Goal: Check status: Check status

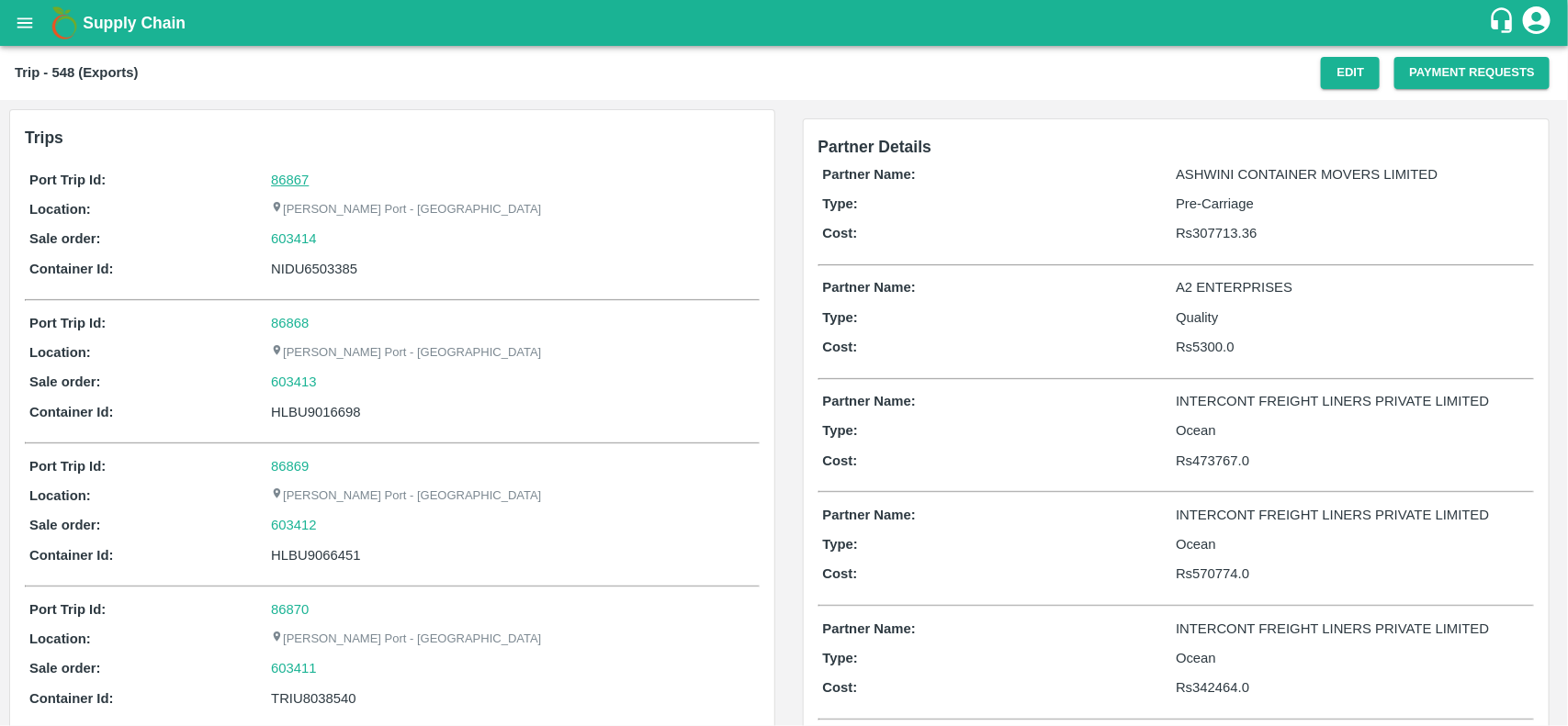
click at [292, 176] on link "86867" at bounding box center [289, 179] width 37 height 14
click at [335, 242] on div "603414" at bounding box center [512, 238] width 484 height 20
copy link
click at [335, 242] on div "603414" at bounding box center [512, 238] width 484 height 20
copy link "603414"
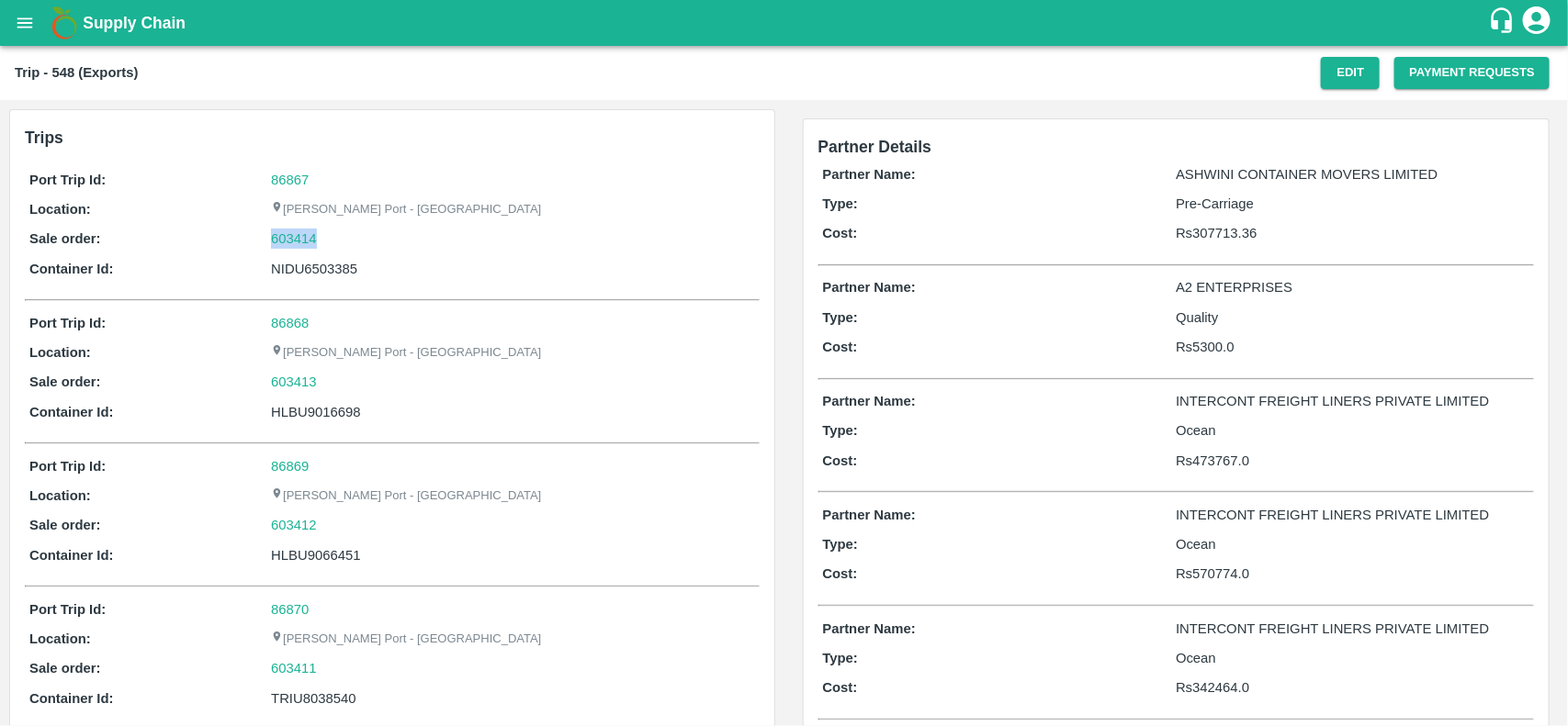
click at [335, 242] on div "603414" at bounding box center [512, 238] width 484 height 20
click at [309, 239] on link "603414" at bounding box center [294, 238] width 46 height 20
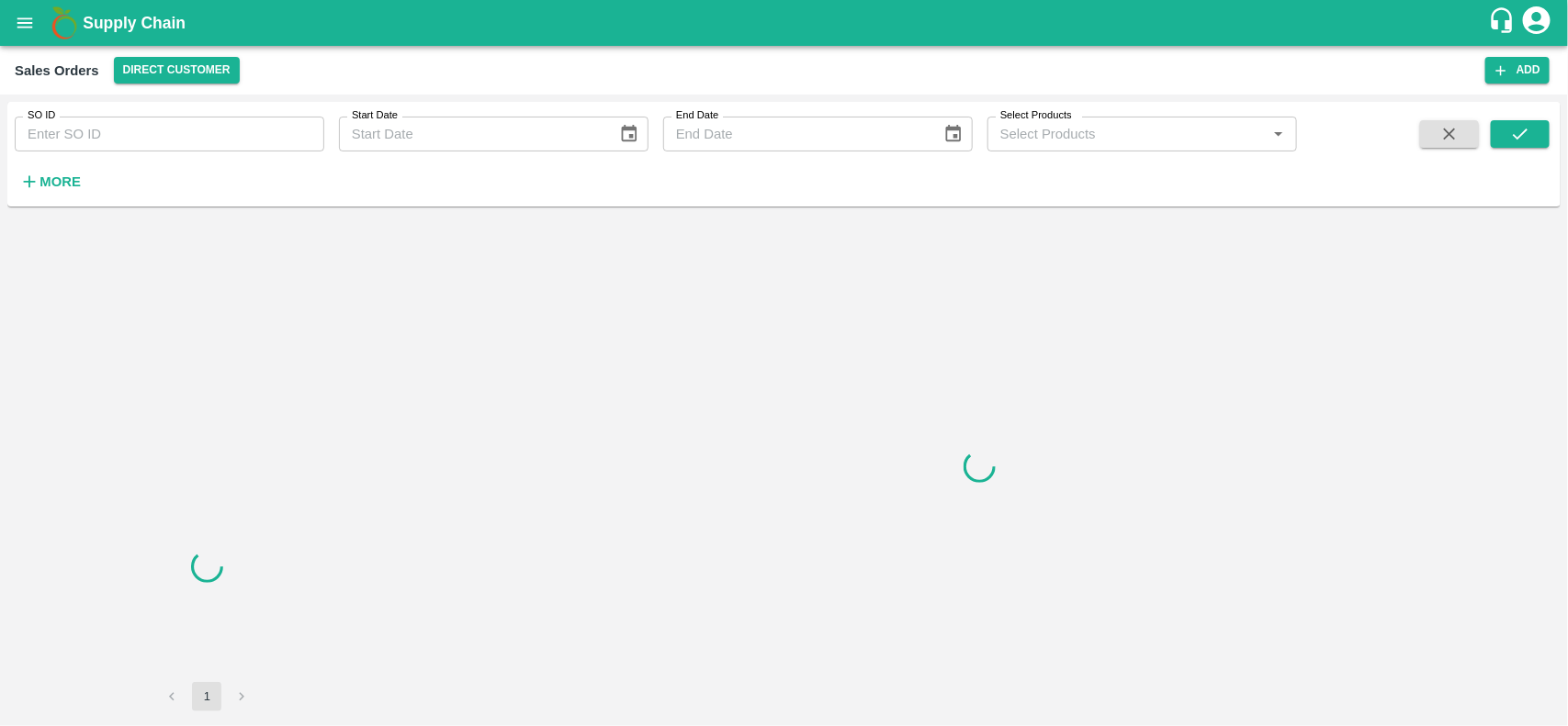
click at [108, 129] on input "SO ID" at bounding box center [169, 134] width 310 height 35
paste input "603414"
click at [108, 129] on input "603414" at bounding box center [169, 134] width 310 height 35
type input "603414"
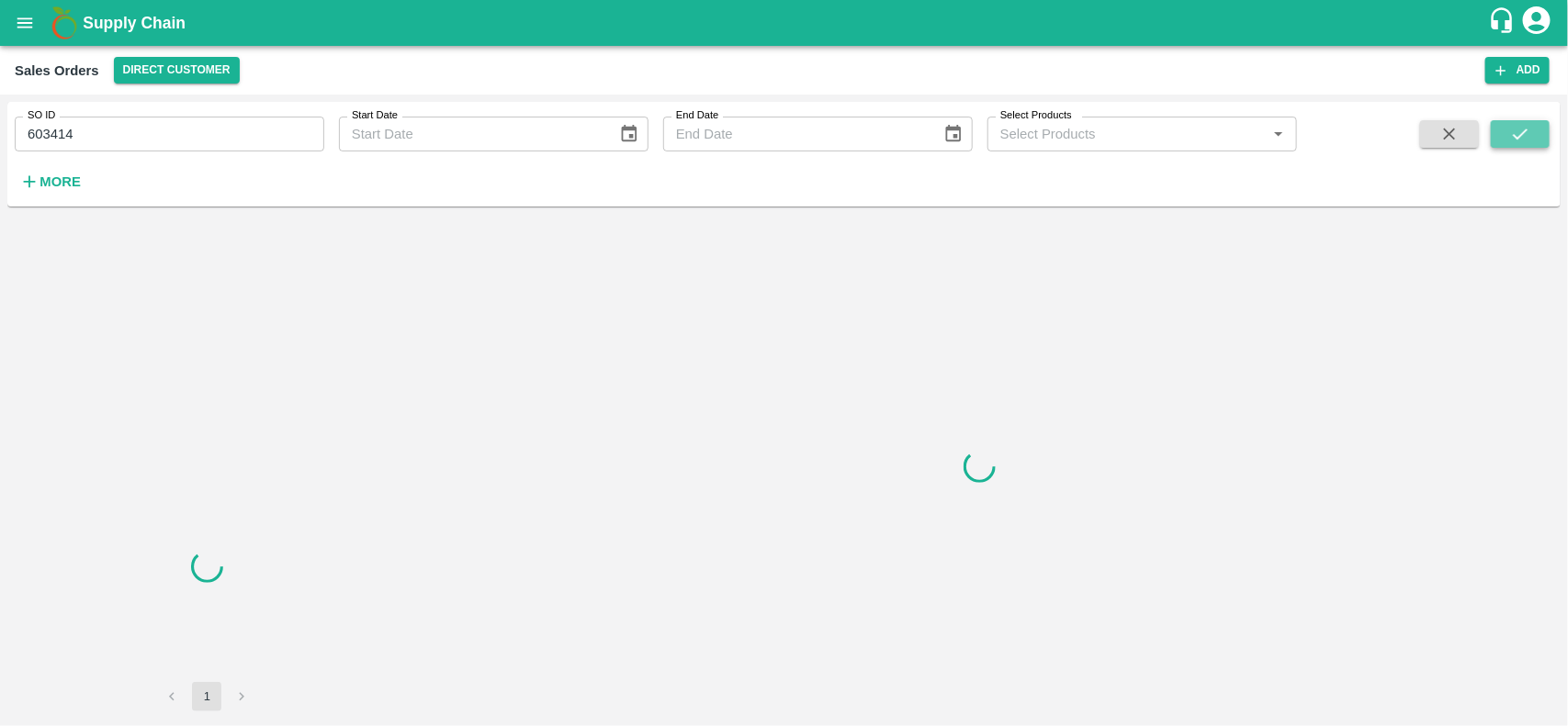
click at [1510, 126] on icon "submit" at bounding box center [1520, 133] width 20 height 20
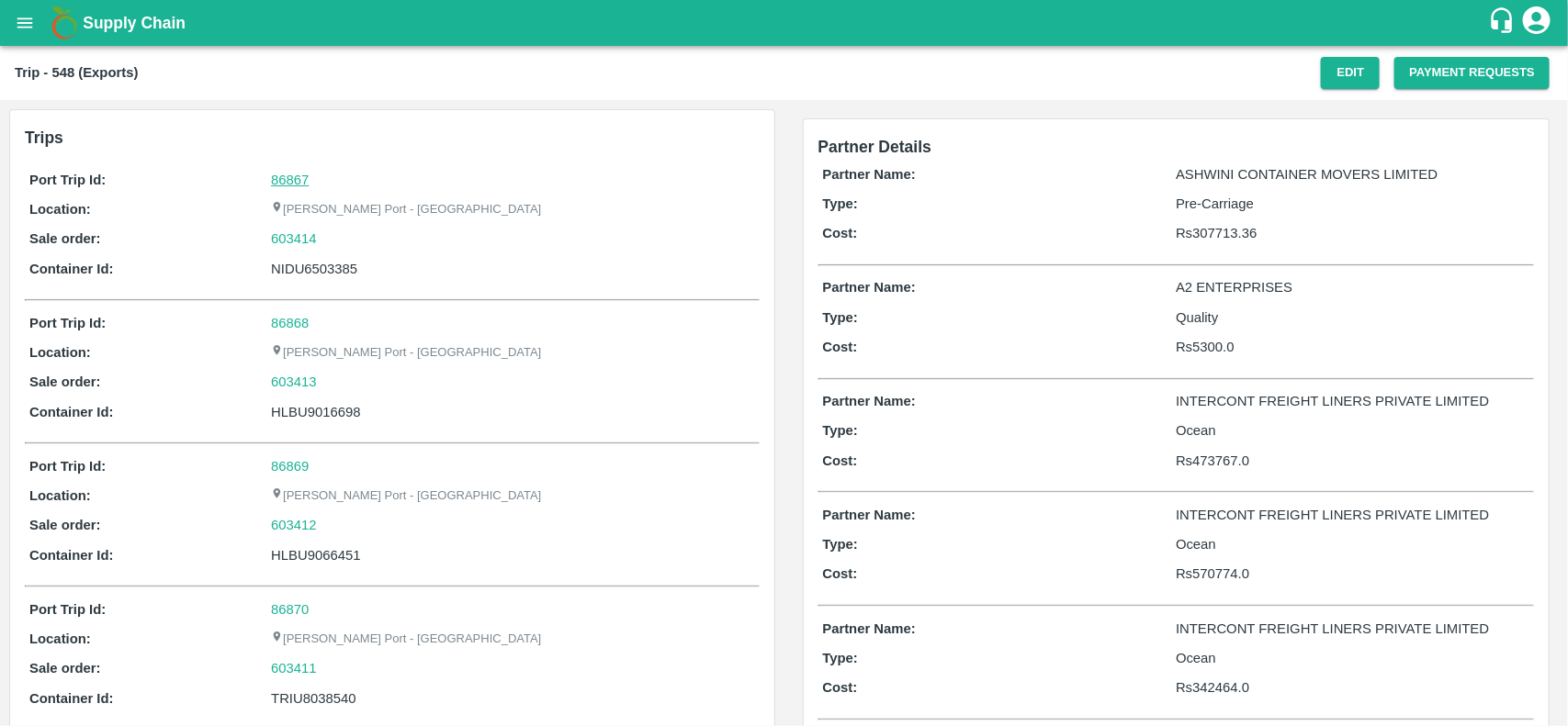
click at [277, 179] on div "86867" at bounding box center [512, 179] width 484 height 20
click at [277, 179] on link "86867" at bounding box center [289, 179] width 37 height 14
click at [346, 241] on div "603414" at bounding box center [512, 238] width 484 height 20
copy link "603414"
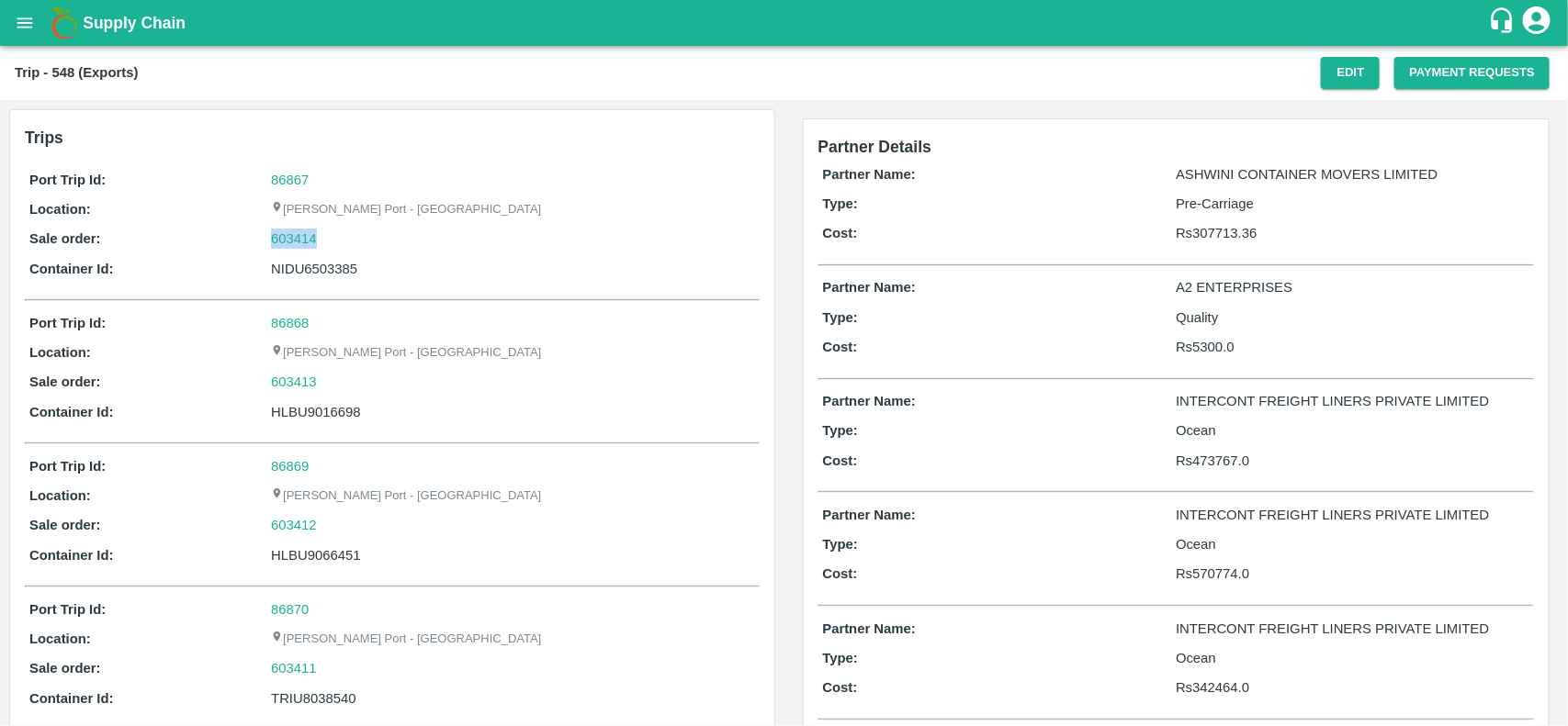
click at [346, 241] on div "603414" at bounding box center [512, 238] width 484 height 20
click at [298, 242] on link "603414" at bounding box center [294, 238] width 46 height 20
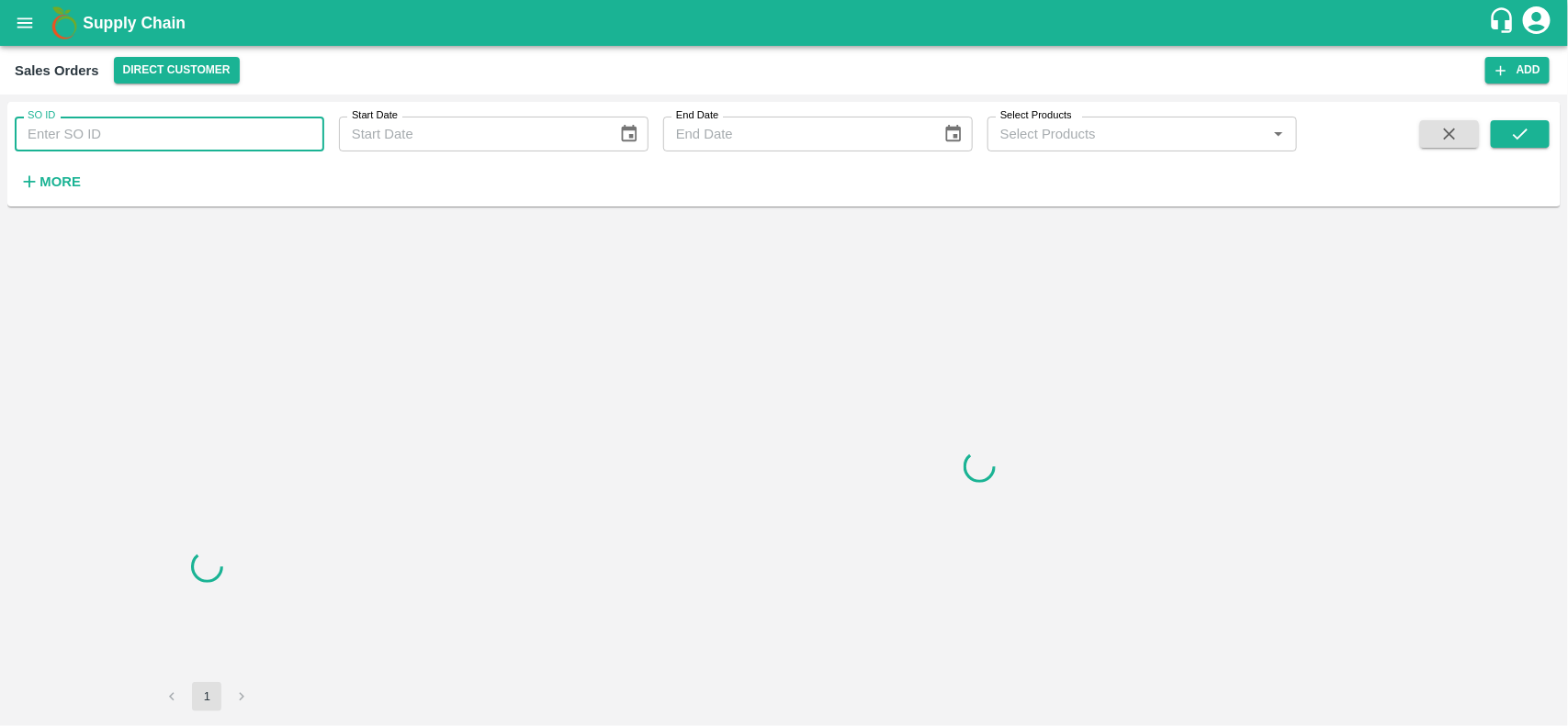
click at [201, 142] on input "SO ID" at bounding box center [169, 134] width 310 height 35
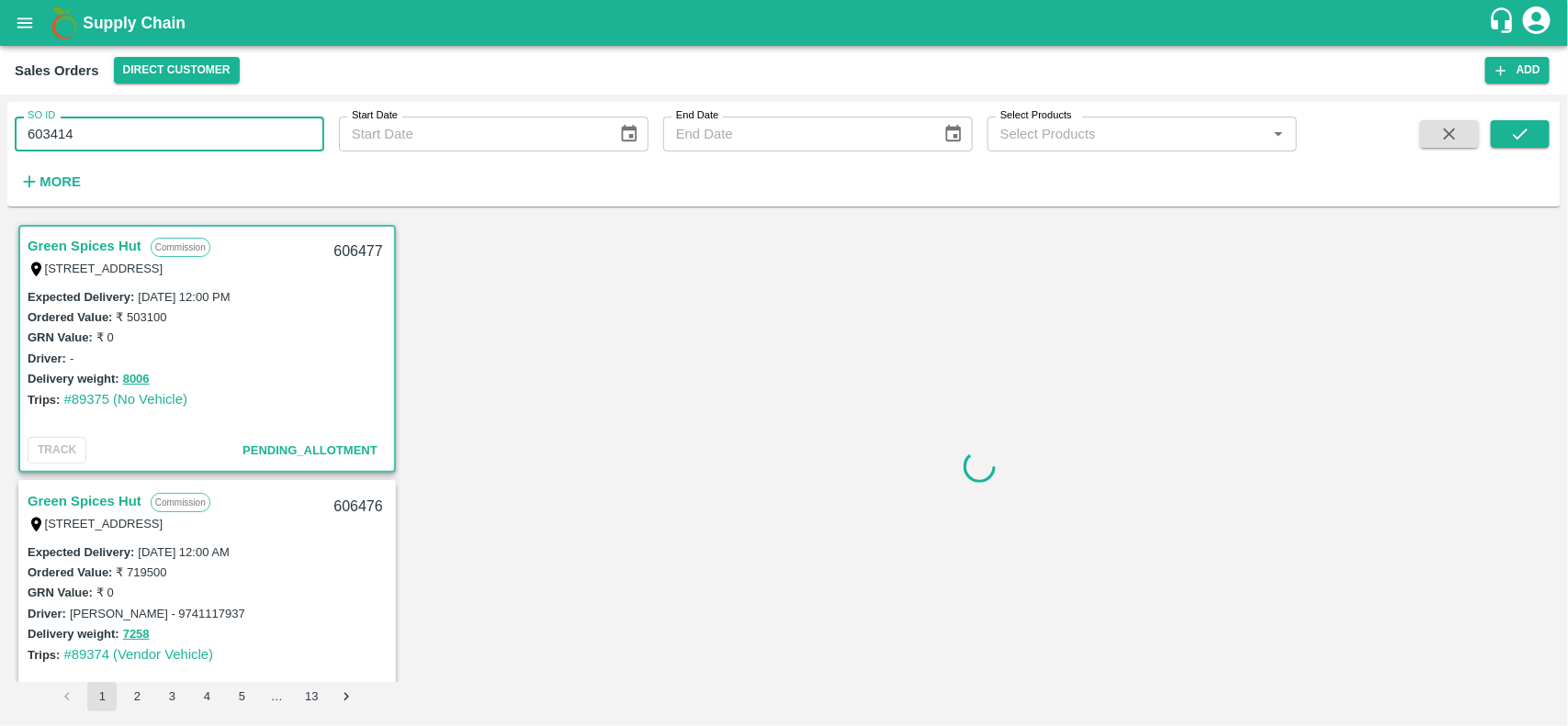
click at [201, 142] on input "603414" at bounding box center [169, 134] width 310 height 35
type input "603414"
click at [1530, 138] on icon "submit" at bounding box center [1520, 133] width 20 height 20
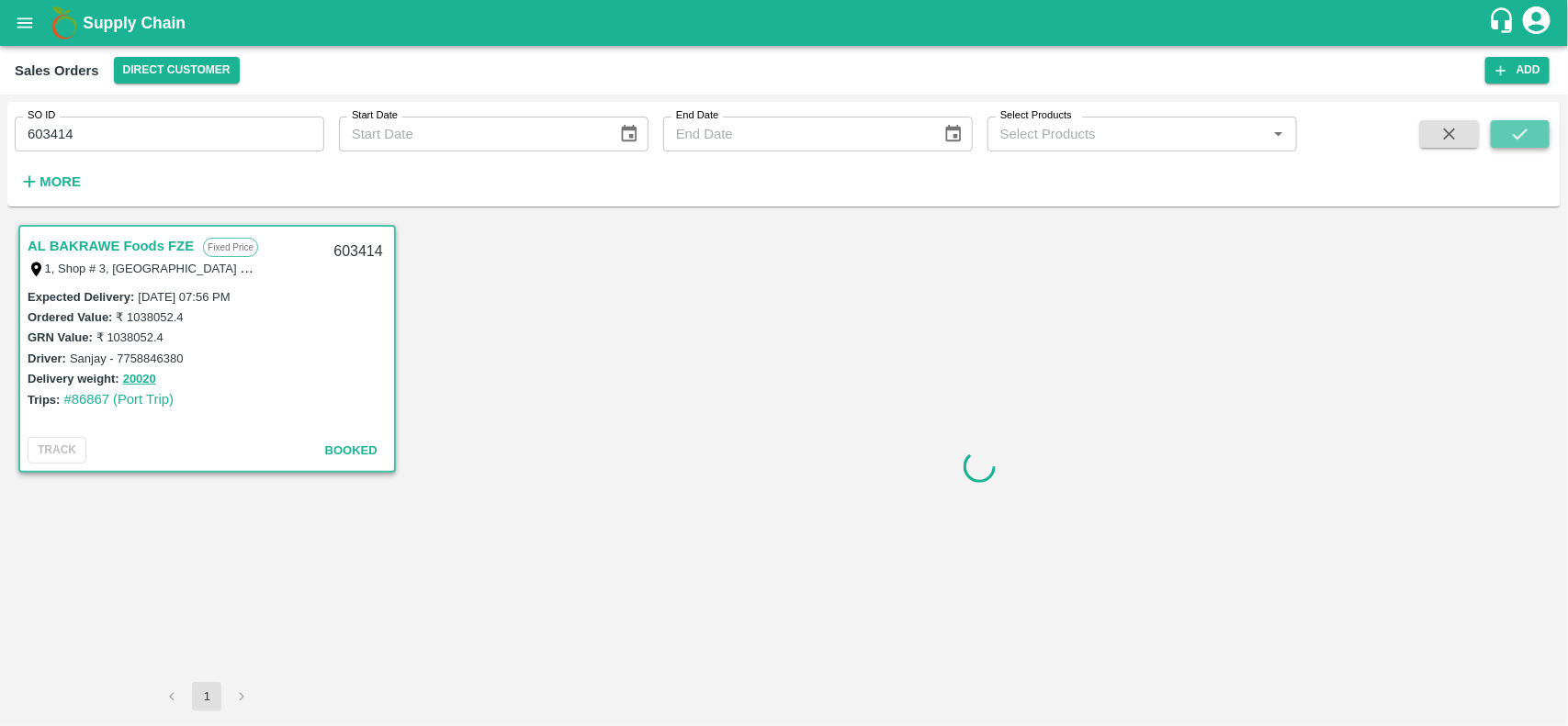
click at [1530, 138] on icon "submit" at bounding box center [1520, 133] width 20 height 20
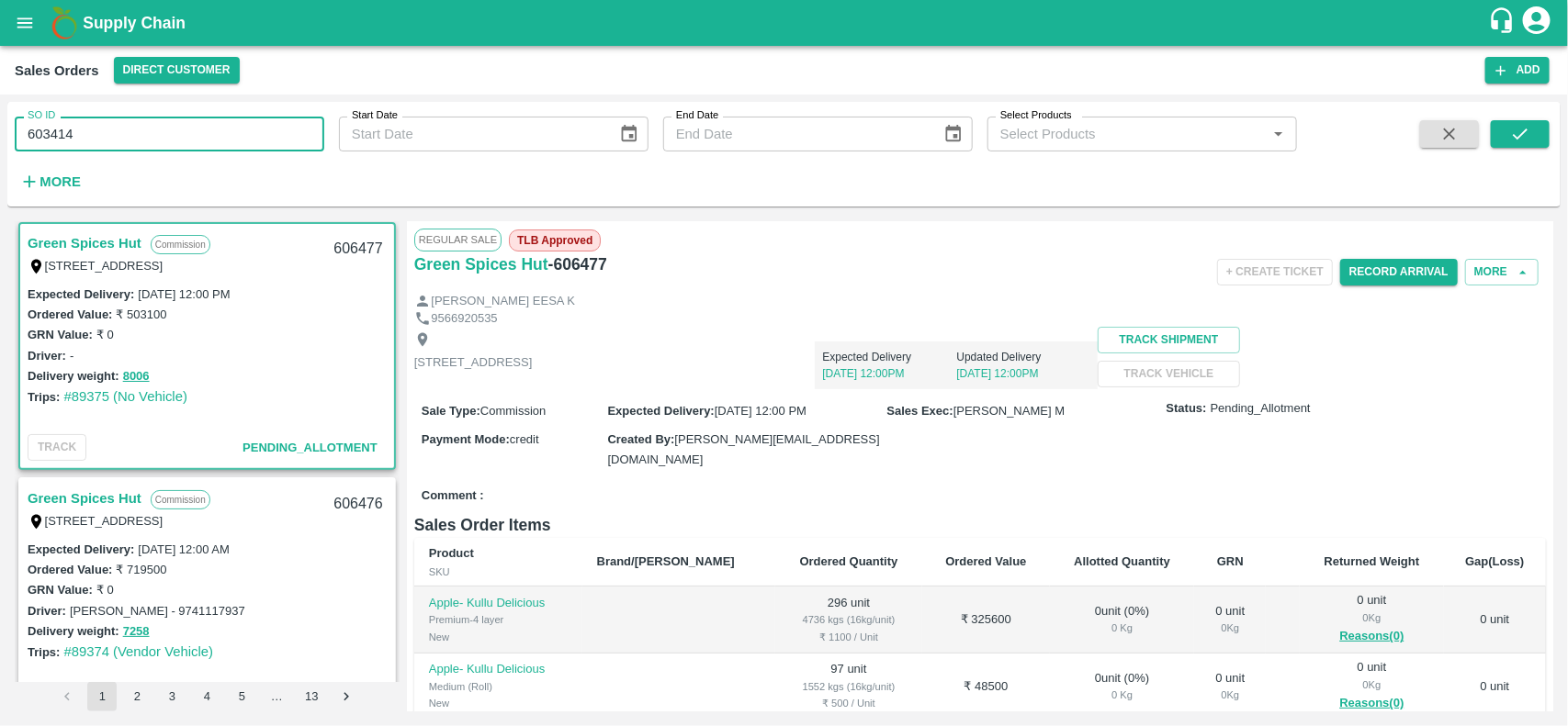
click at [244, 121] on input "603414" at bounding box center [169, 134] width 310 height 35
click at [244, 121] on input "SO ID" at bounding box center [169, 134] width 310 height 35
paste input "text"
type input "603414"
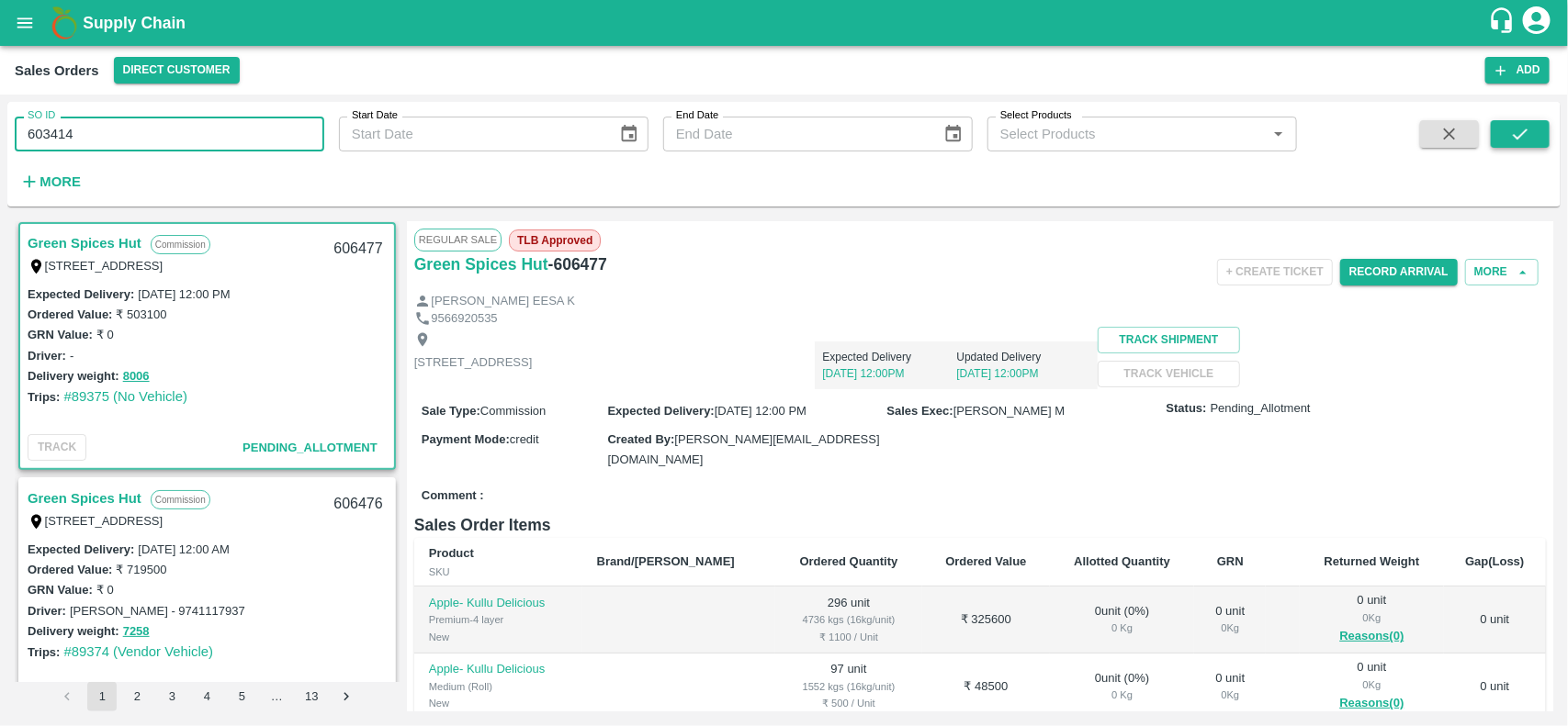
click at [1535, 120] on button "submit" at bounding box center [1520, 133] width 59 height 28
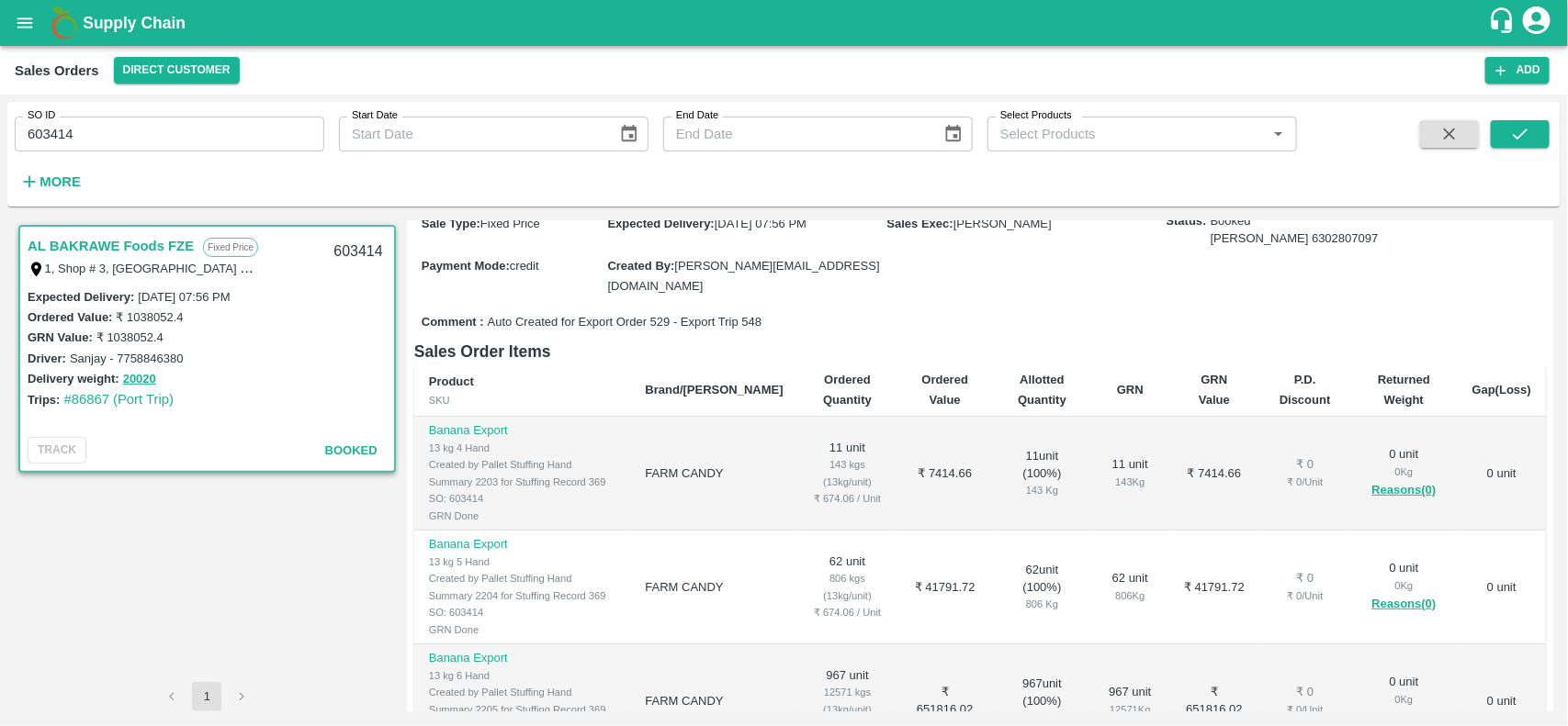
scroll to position [258, 0]
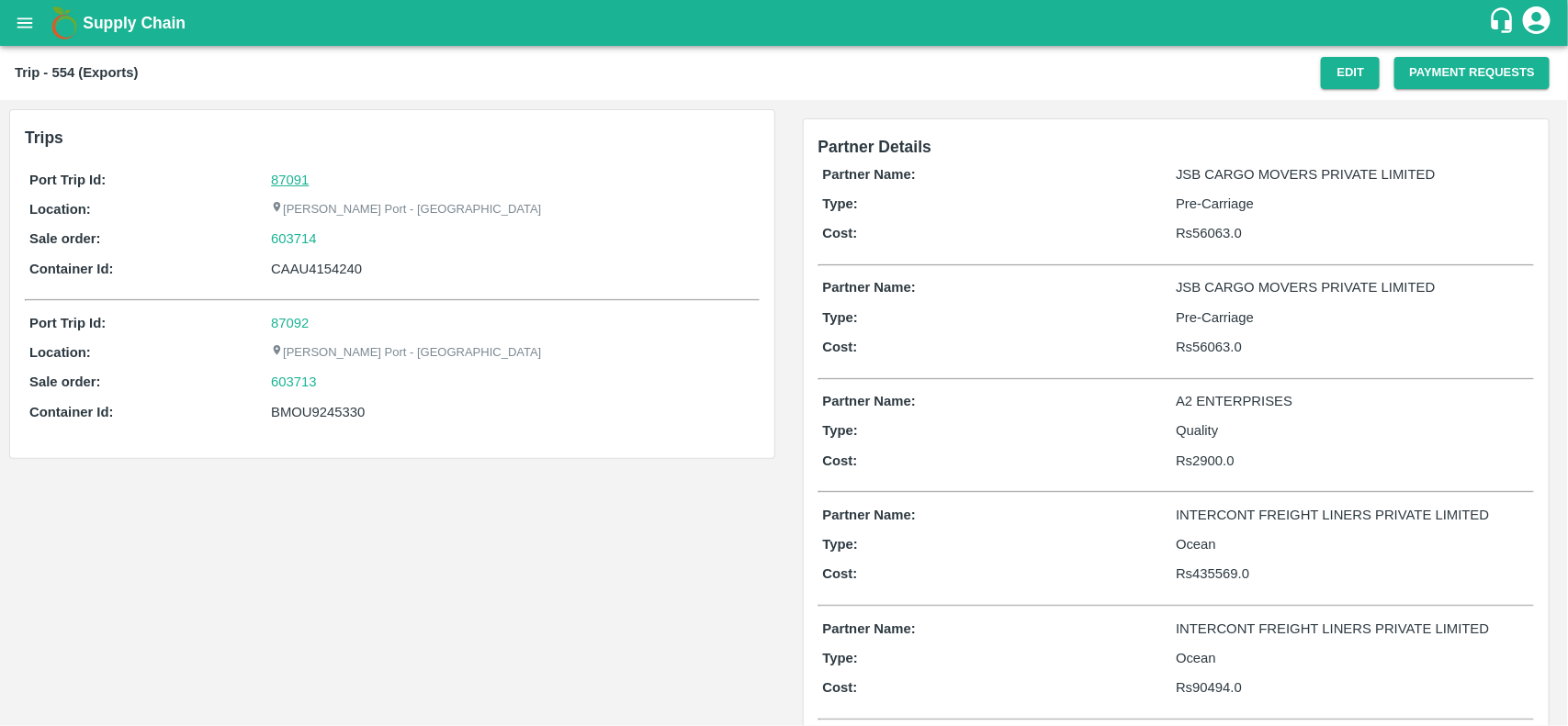
click at [282, 182] on link "87091" at bounding box center [289, 179] width 37 height 14
click at [322, 229] on div "603714" at bounding box center [512, 238] width 484 height 20
copy link "603714"
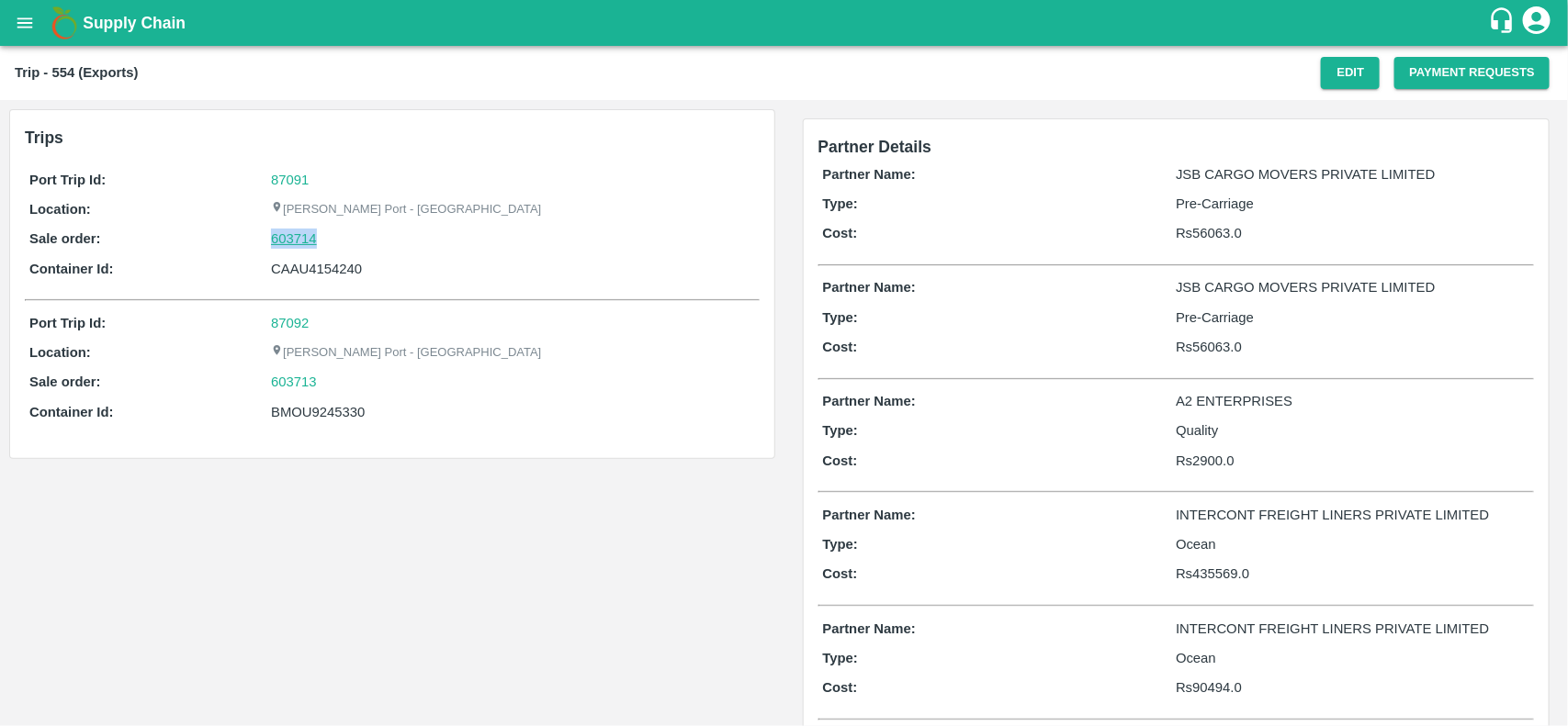
click at [292, 240] on link "603714" at bounding box center [294, 238] width 46 height 20
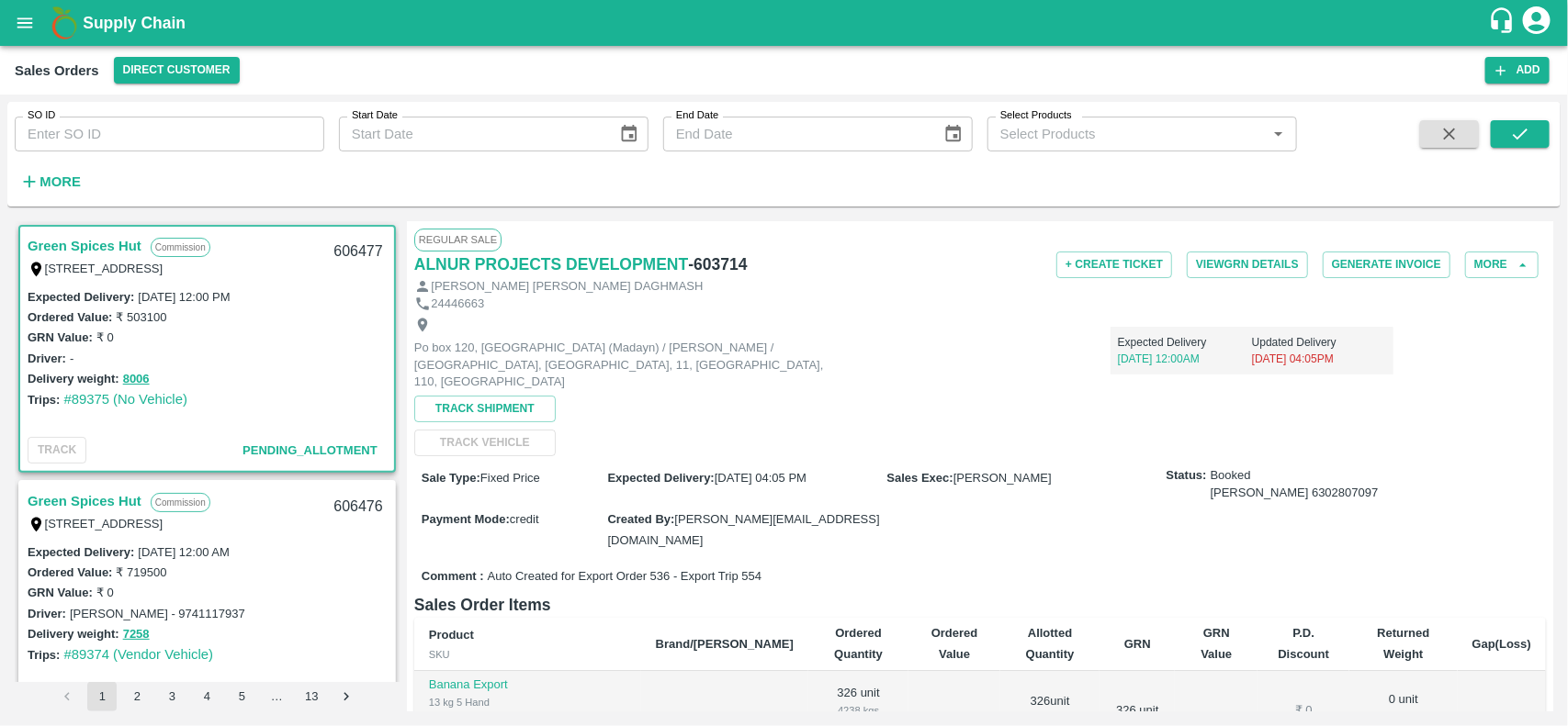
click at [219, 135] on input "SO ID" at bounding box center [169, 134] width 310 height 35
paste input "603714"
type input "603714"
click at [1523, 134] on icon "submit" at bounding box center [1520, 133] width 14 height 11
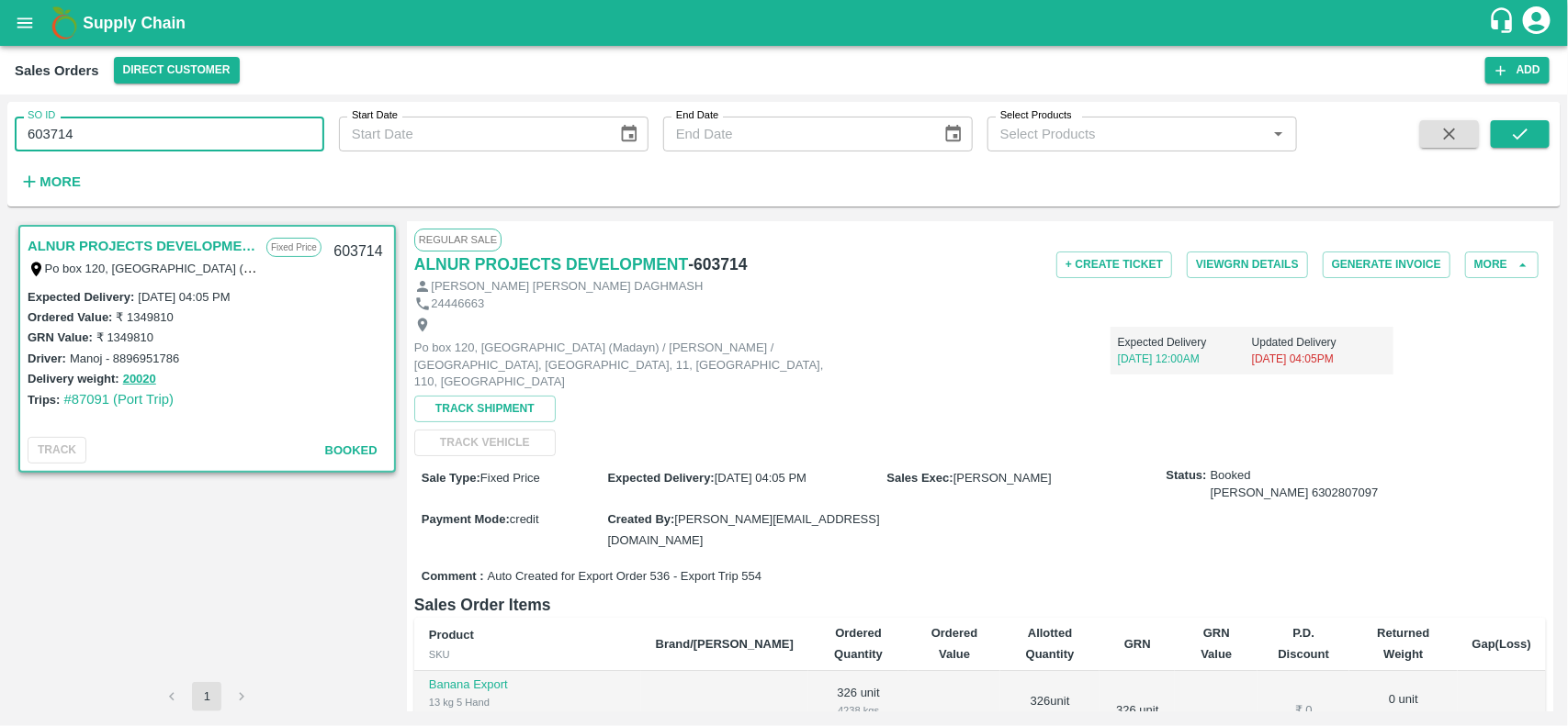
click at [118, 135] on input "603714" at bounding box center [169, 134] width 310 height 35
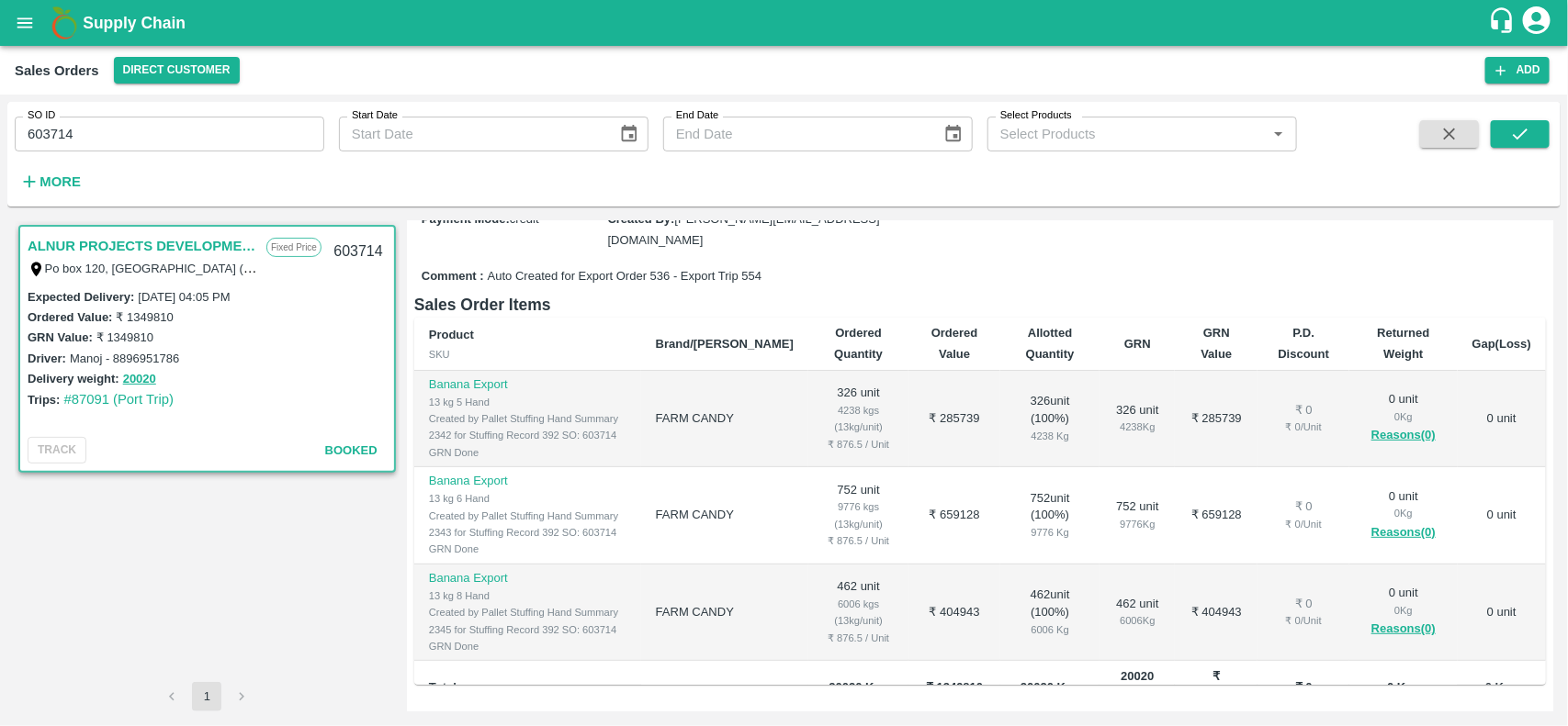
scroll to position [300, 0]
